Goal: Contribute content: Contribute content

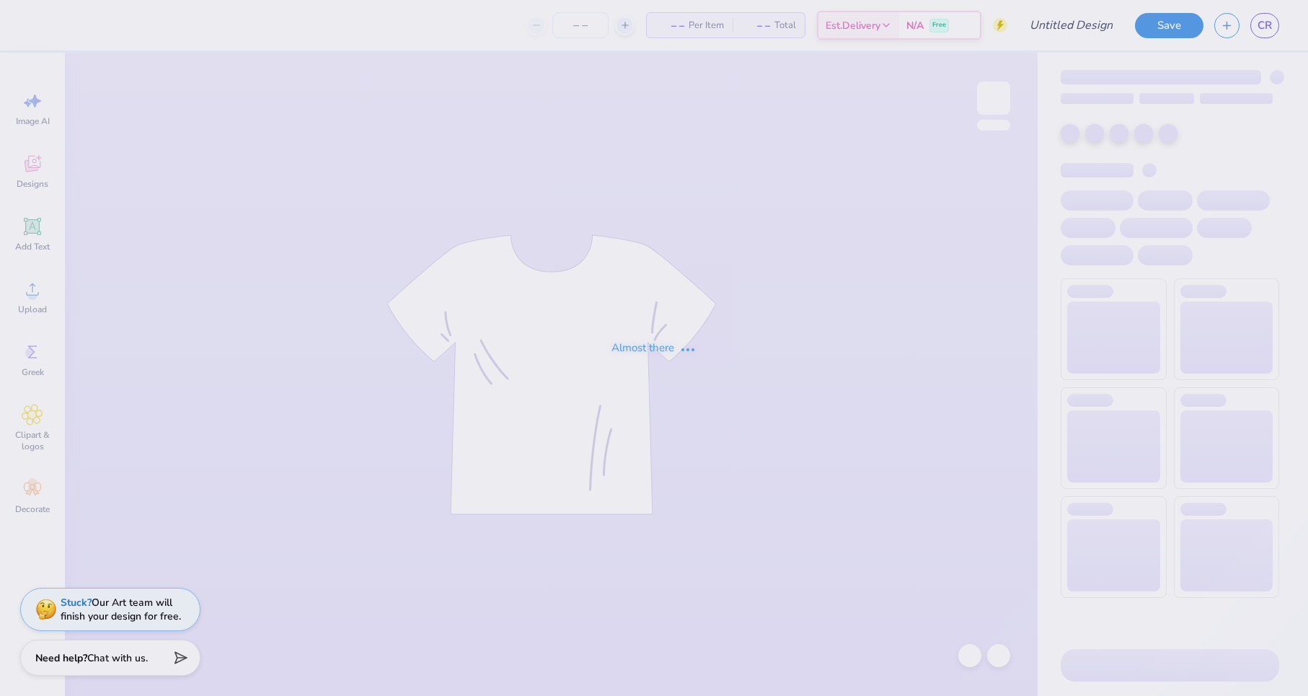
type input "women build 2025"
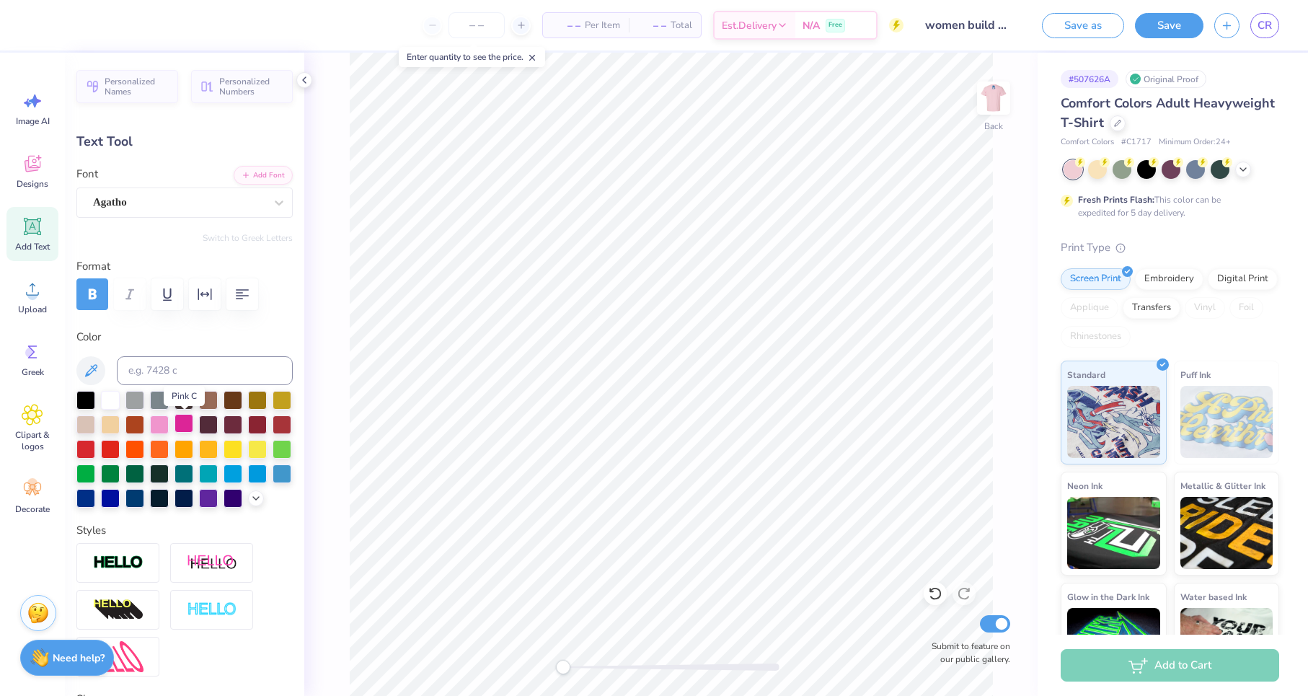
click at [189, 426] on div at bounding box center [183, 423] width 19 height 19
type input "6.65"
type input "0.64"
type input "11.93"
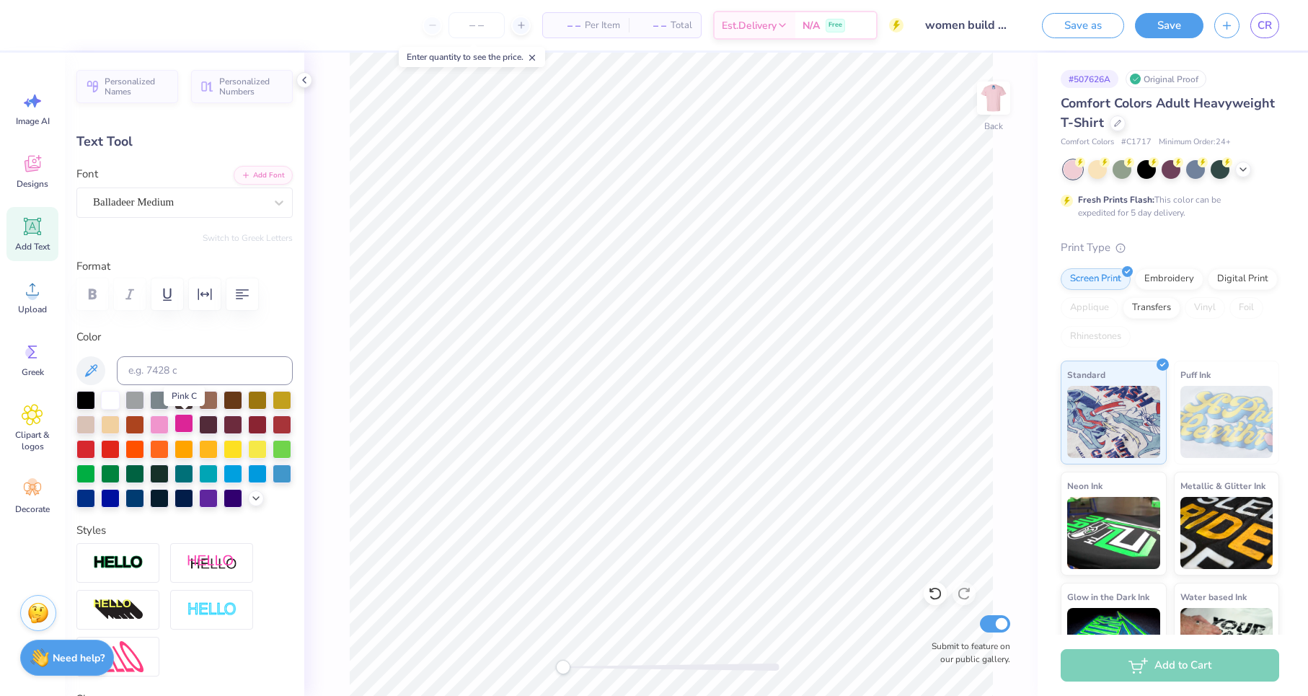
click at [189, 426] on div at bounding box center [183, 423] width 19 height 19
click at [989, 101] on img at bounding box center [994, 98] width 58 height 58
click at [989, 101] on img at bounding box center [993, 98] width 29 height 29
click at [1178, 27] on button "Save" at bounding box center [1169, 23] width 68 height 25
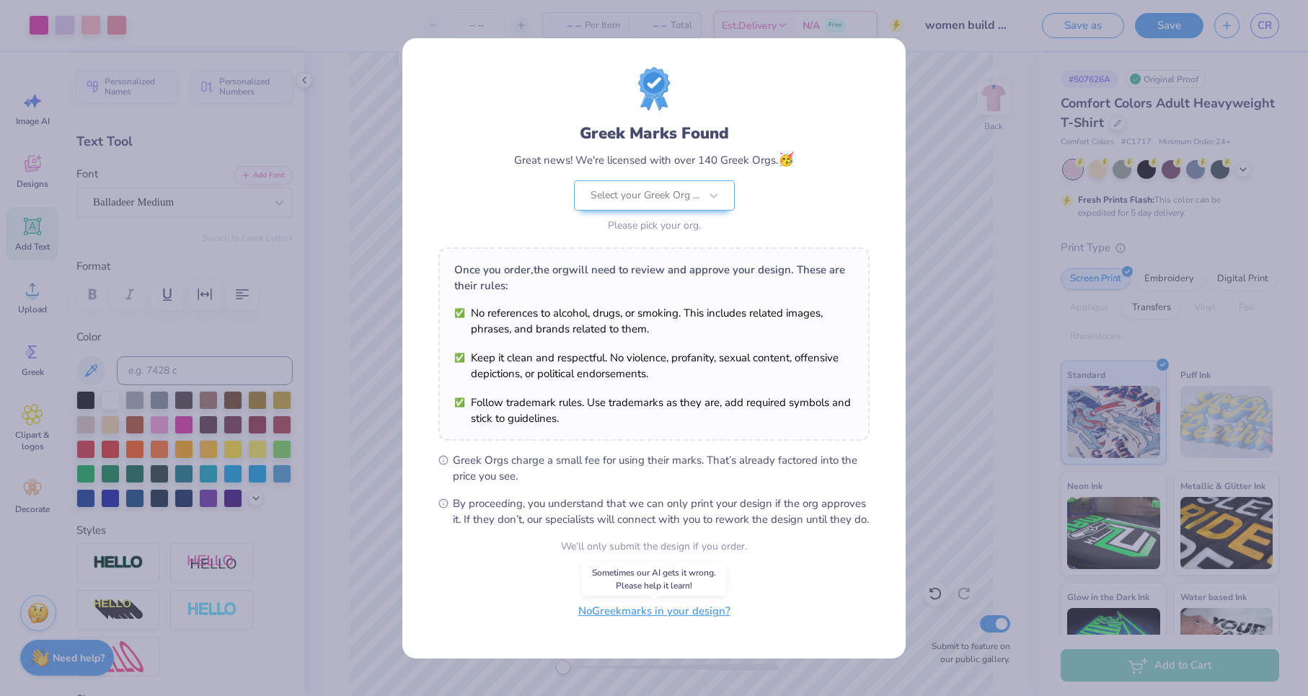
click at [658, 616] on button "No Greek marks in your design?" at bounding box center [654, 611] width 177 height 30
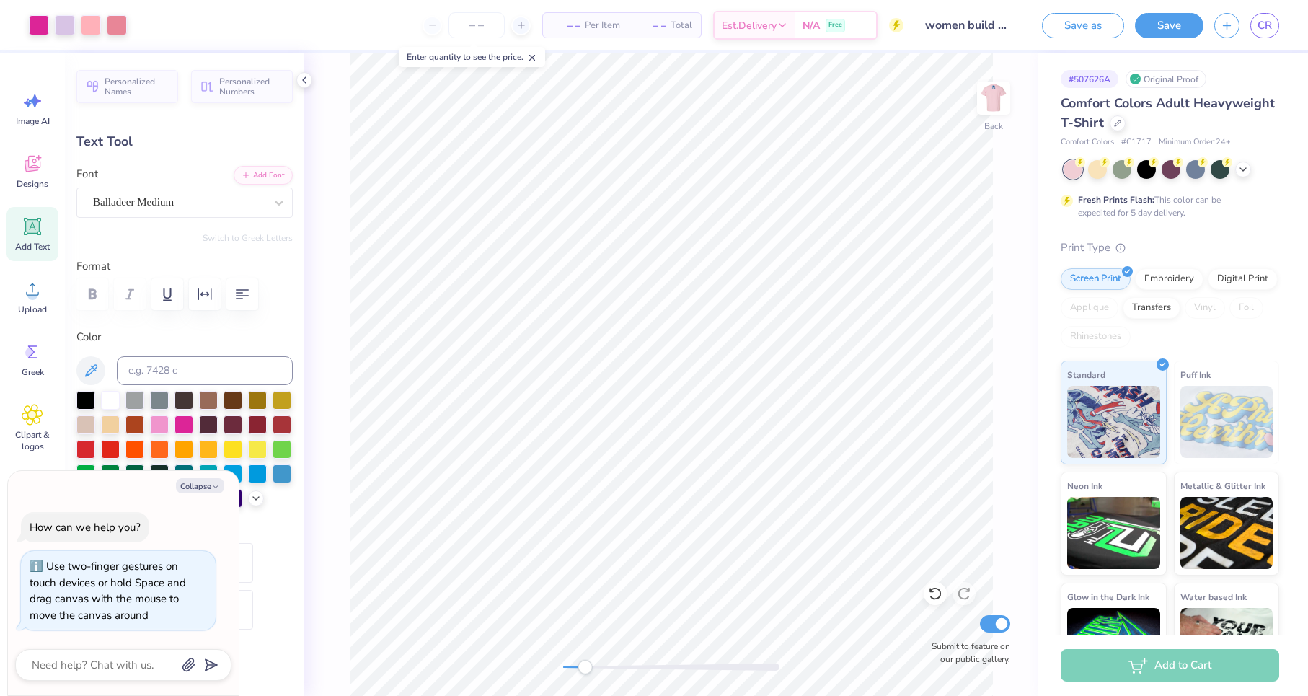
click at [585, 669] on div at bounding box center [671, 666] width 216 height 7
drag, startPoint x: 585, startPoint y: 669, endPoint x: 557, endPoint y: 664, distance: 27.9
click at [557, 664] on div "Accessibility label" at bounding box center [563, 667] width 14 height 14
